Goal: Task Accomplishment & Management: Manage account settings

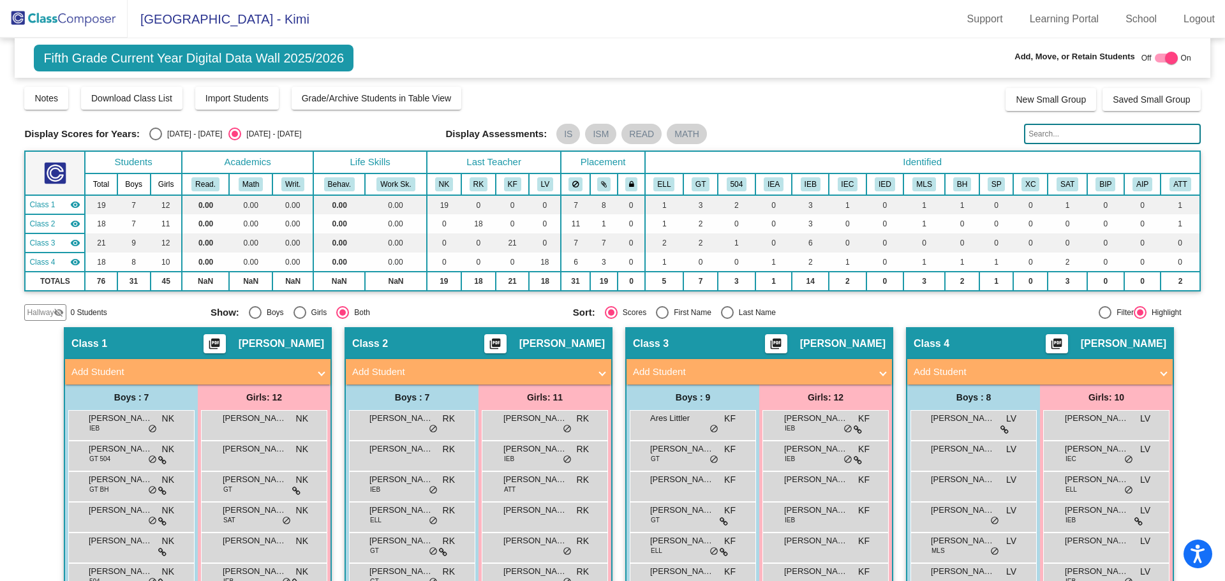
scroll to position [217, 0]
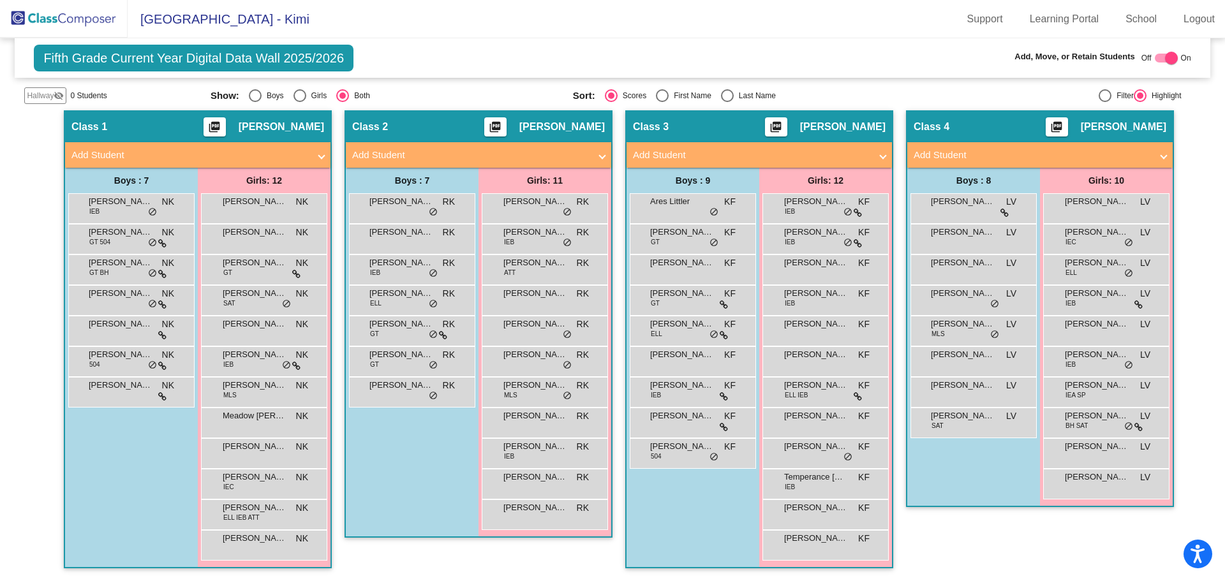
click at [62, 17] on img at bounding box center [64, 19] width 128 height 38
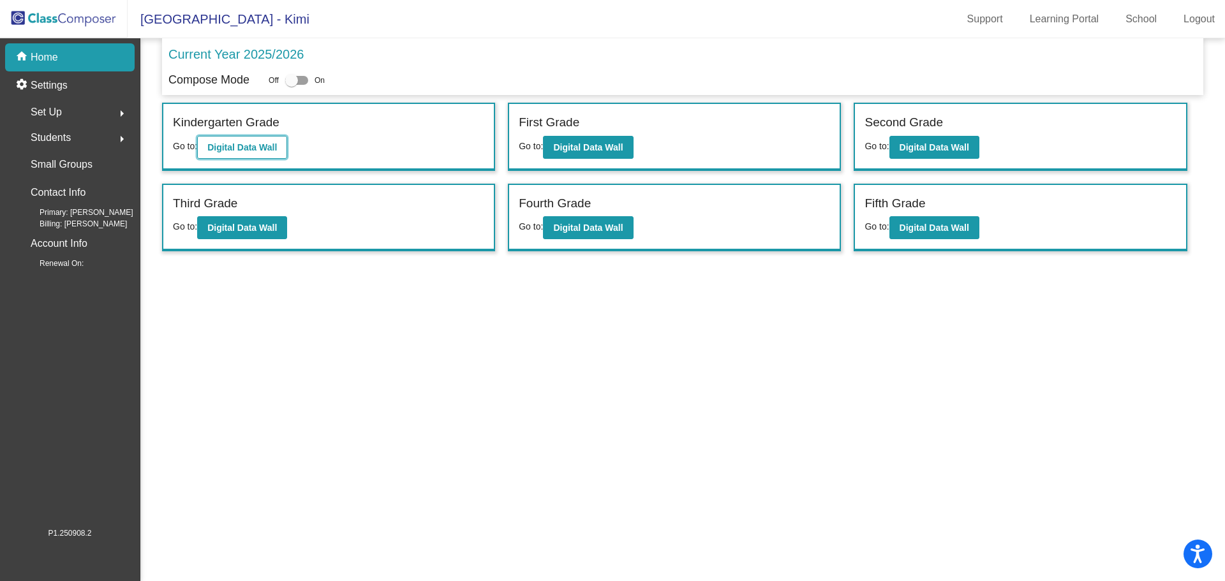
click at [238, 144] on b "Digital Data Wall" at bounding box center [242, 147] width 70 height 10
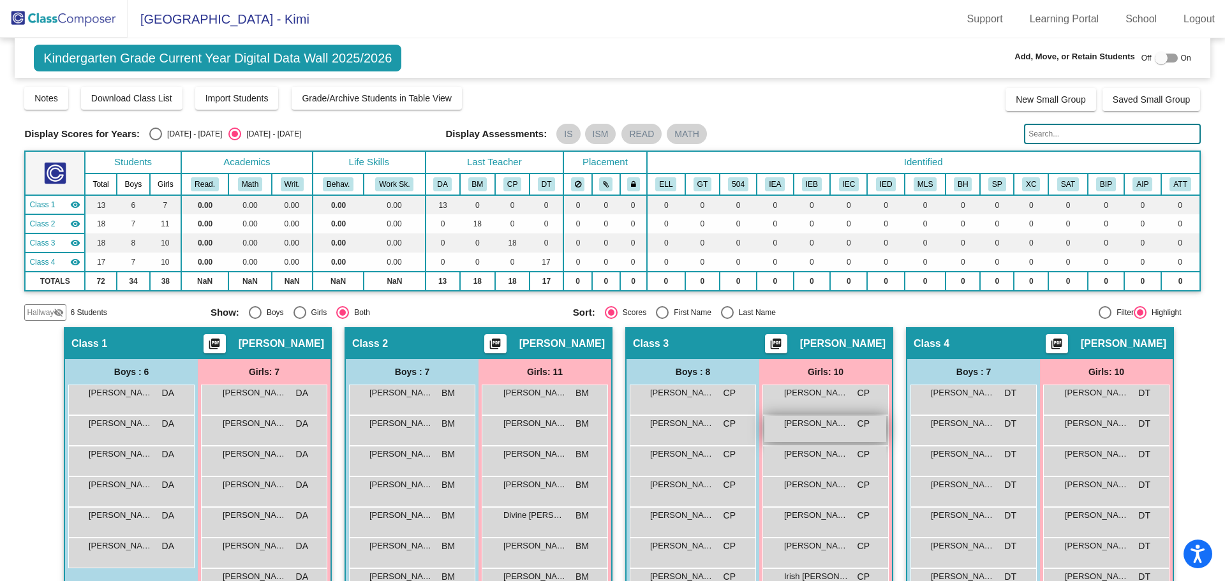
scroll to position [128, 0]
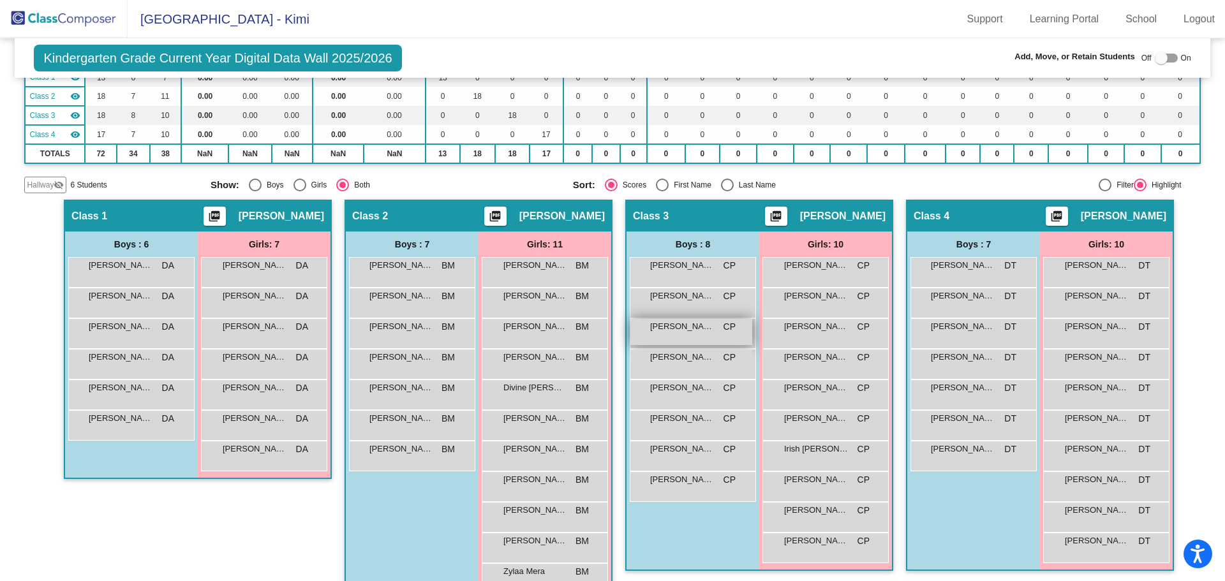
click at [670, 330] on span "[PERSON_NAME]" at bounding box center [682, 326] width 64 height 13
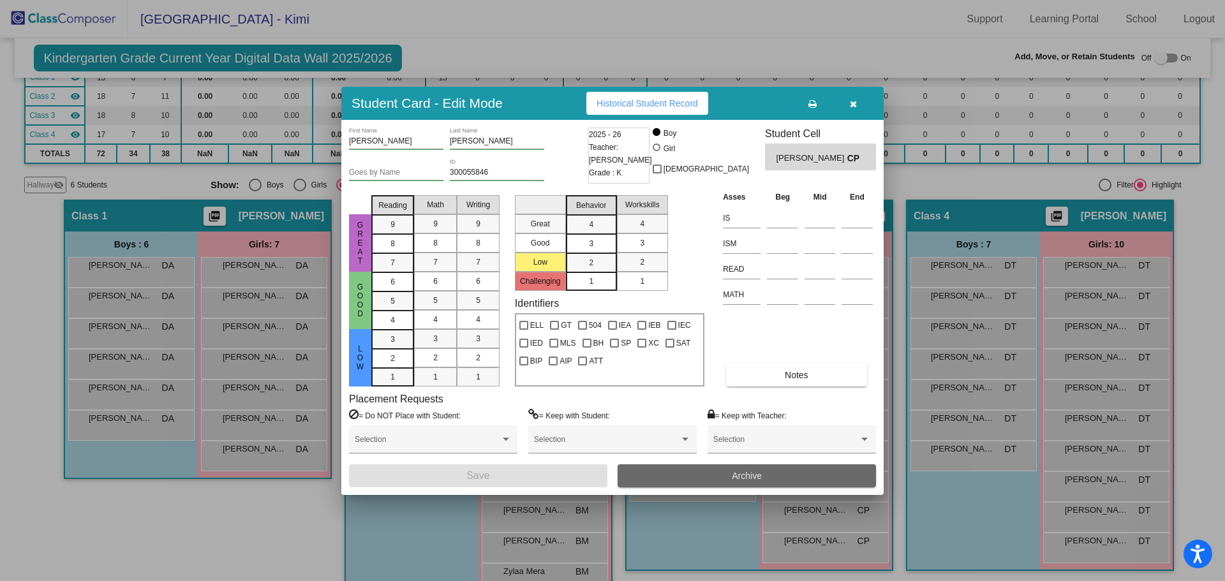
click at [731, 474] on button "Archive" at bounding box center [746, 475] width 258 height 23
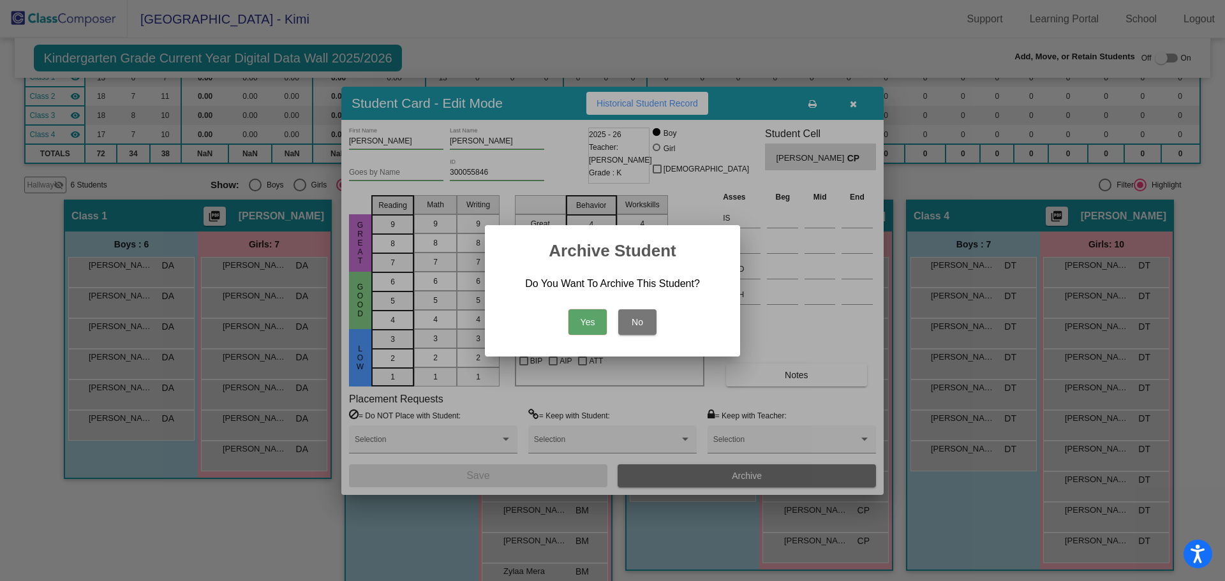
click at [580, 309] on button "Yes" at bounding box center [587, 322] width 38 height 26
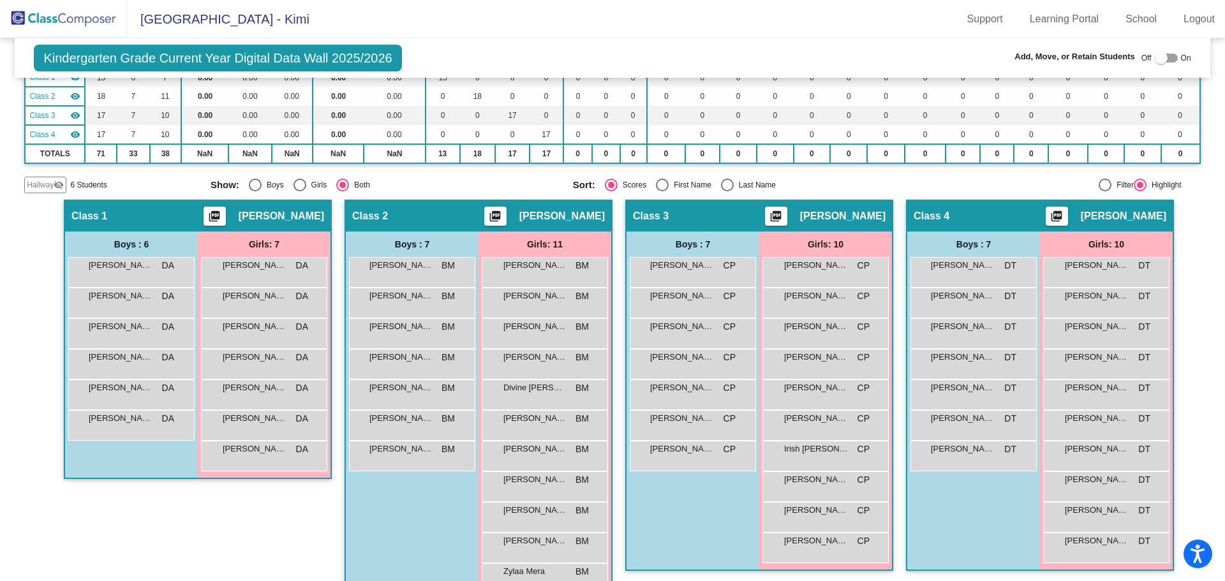
click at [58, 12] on img at bounding box center [64, 19] width 128 height 38
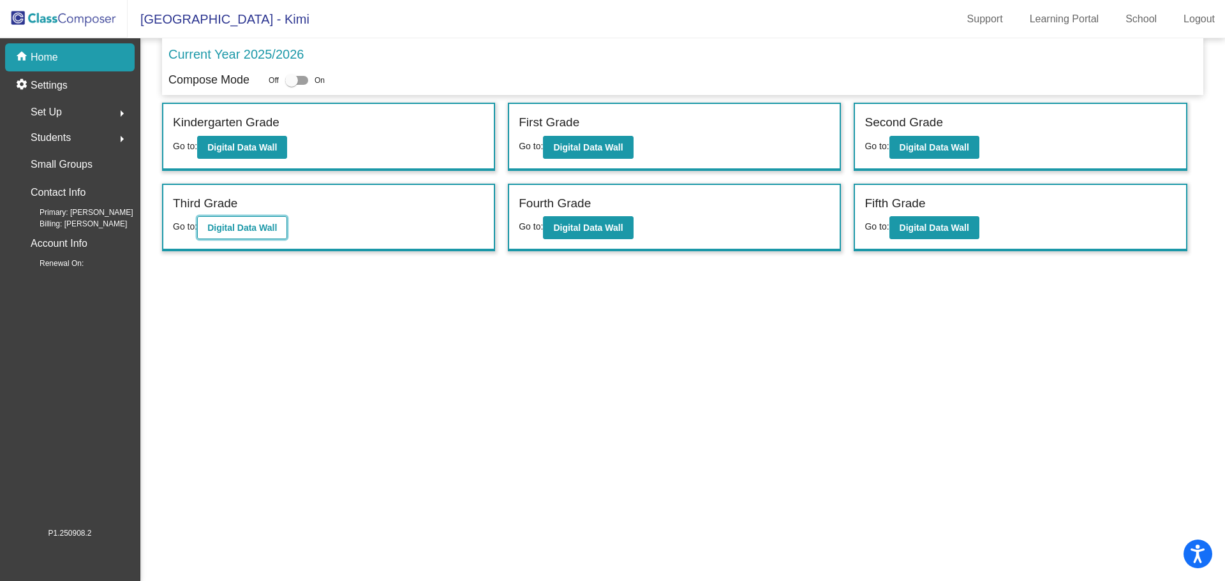
click at [227, 226] on b "Digital Data Wall" at bounding box center [242, 228] width 70 height 10
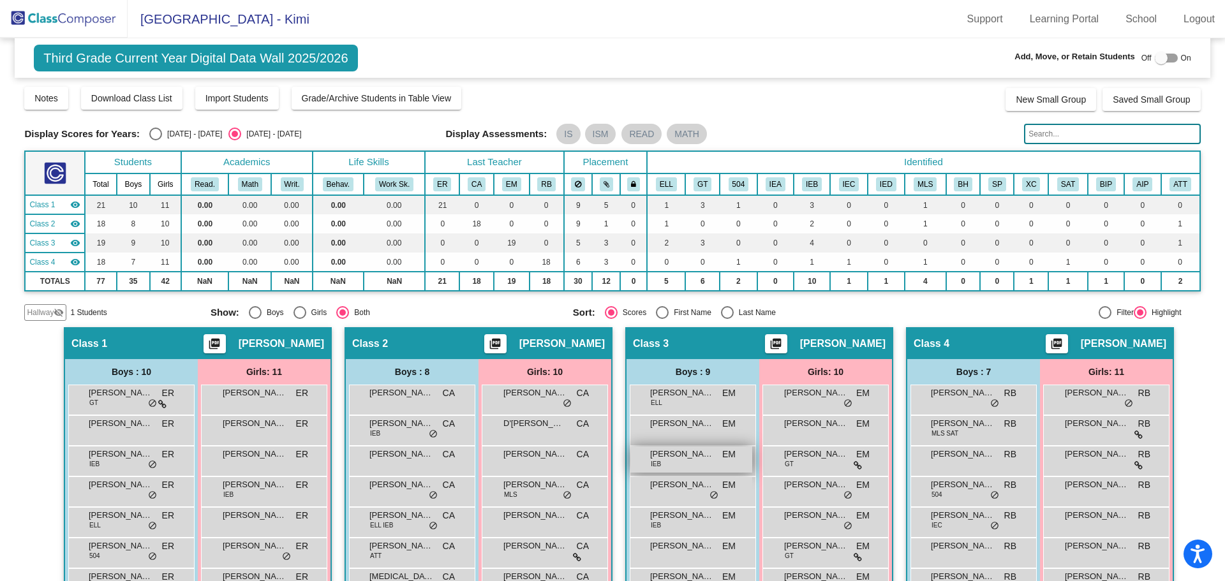
scroll to position [128, 0]
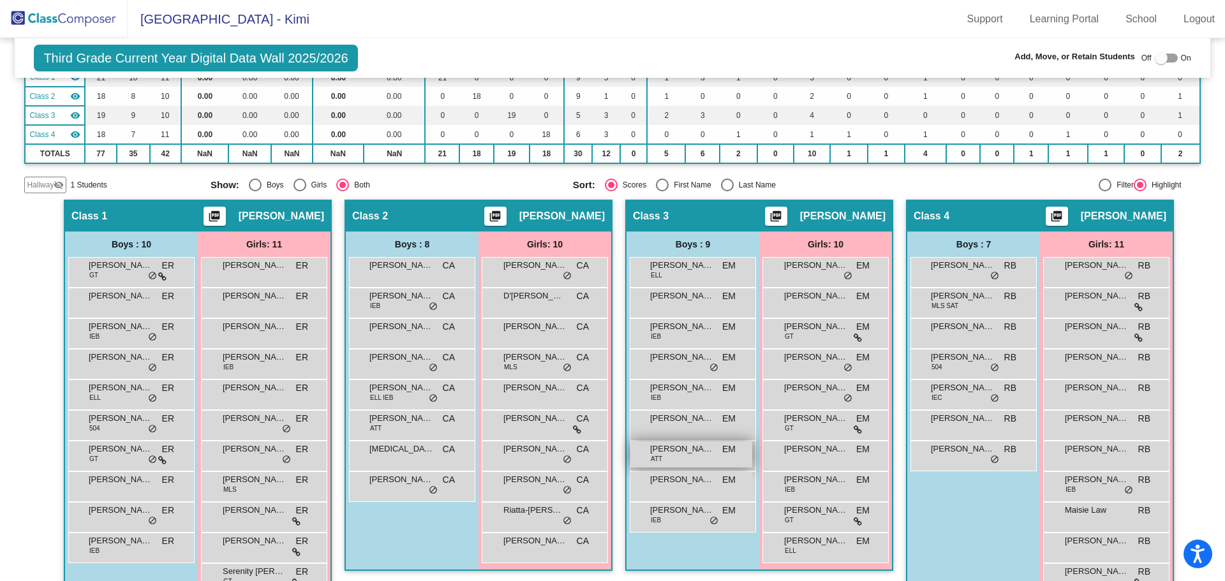
click at [669, 453] on span "[PERSON_NAME]" at bounding box center [682, 449] width 64 height 13
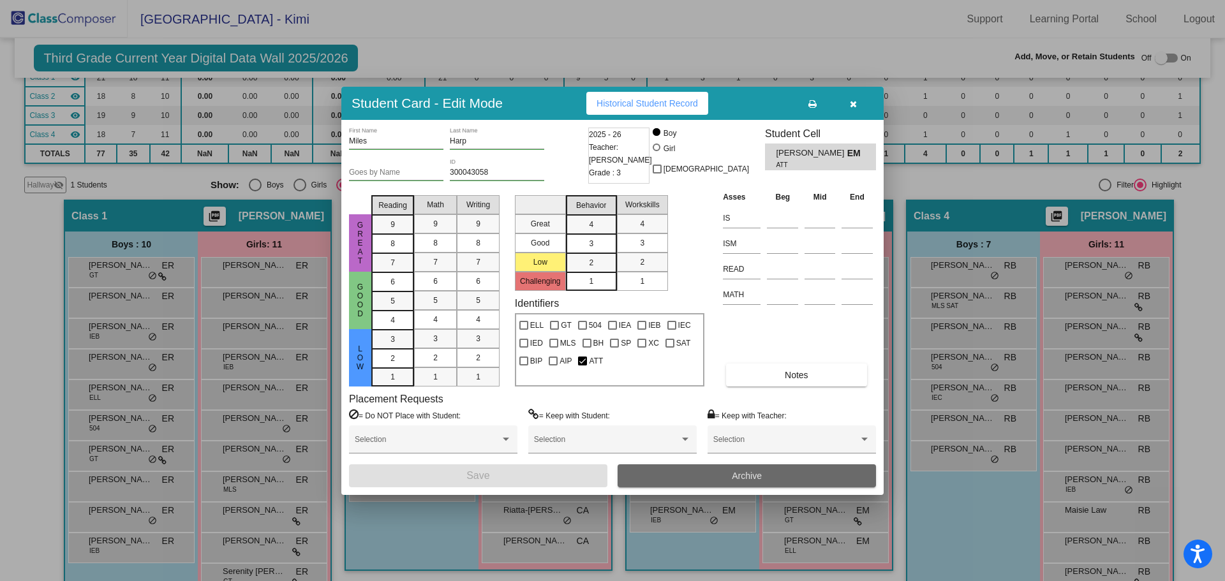
click at [759, 472] on span "Archive" at bounding box center [747, 476] width 30 height 10
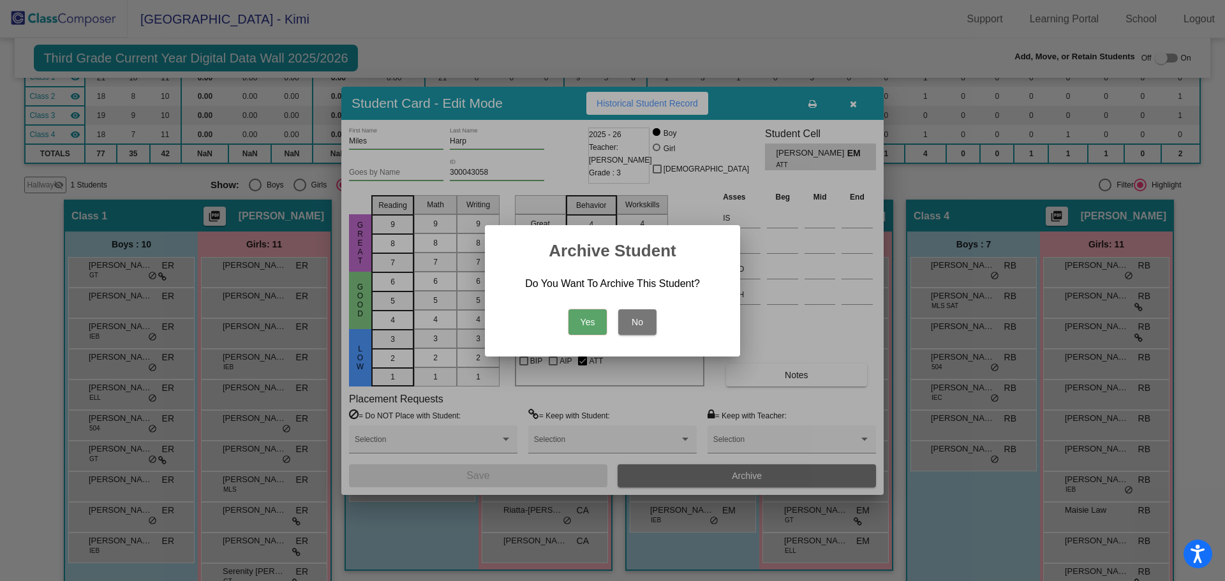
click at [588, 317] on button "Yes" at bounding box center [587, 322] width 38 height 26
